Goal: Task Accomplishment & Management: Manage account settings

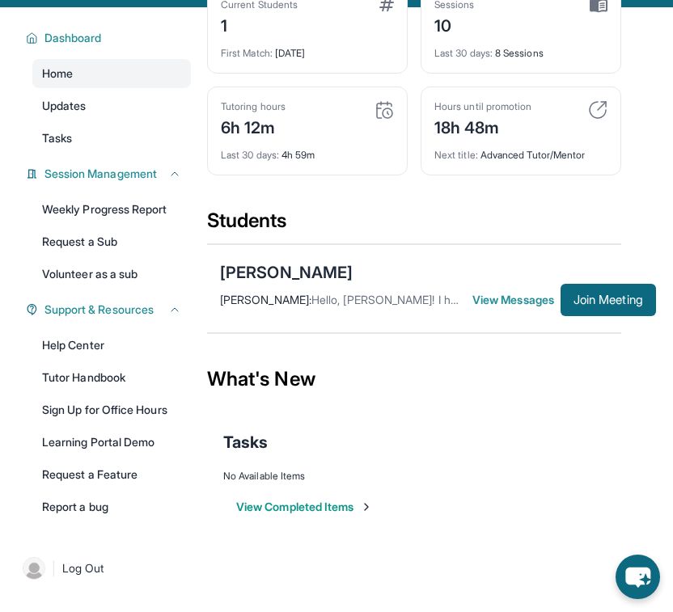
scroll to position [129, 0]
